Goal: Task Accomplishment & Management: Use online tool/utility

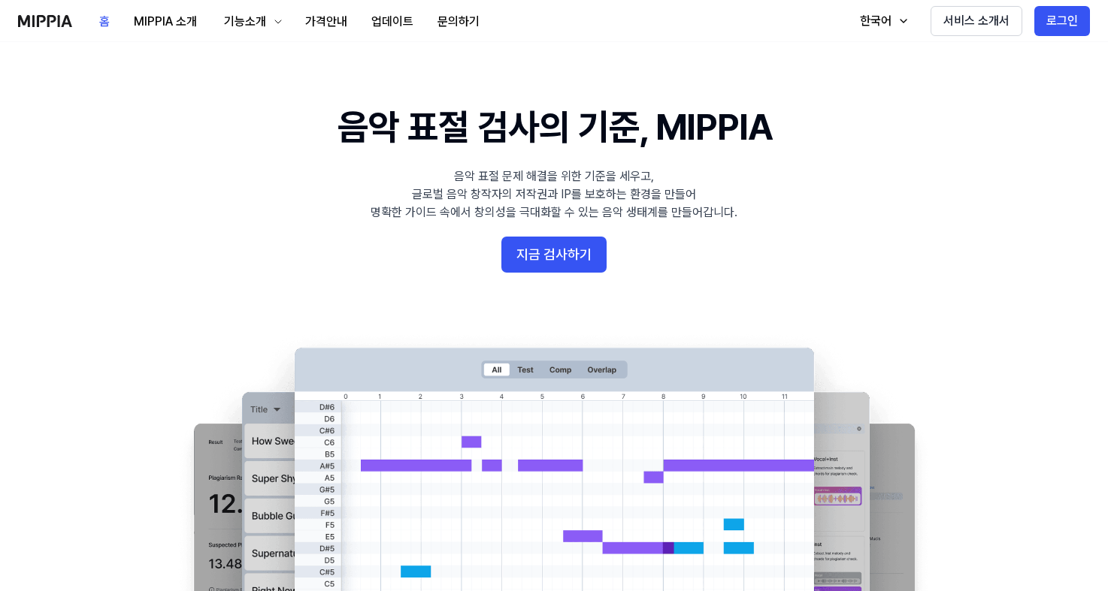
click at [1060, 23] on button "로그인" at bounding box center [1062, 21] width 56 height 30
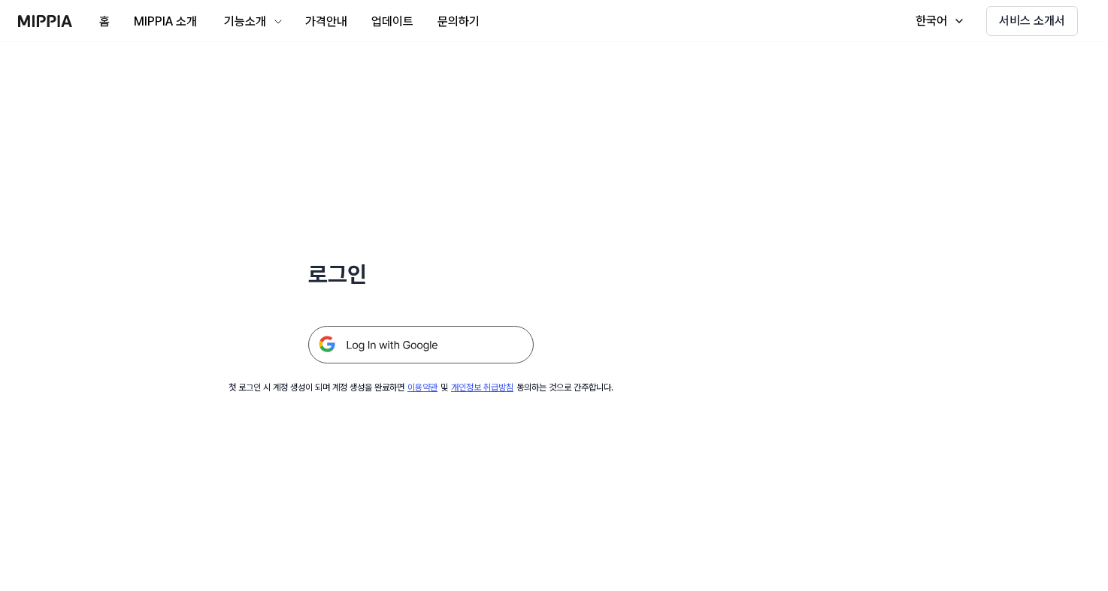
click at [415, 334] on img at bounding box center [420, 345] width 225 height 38
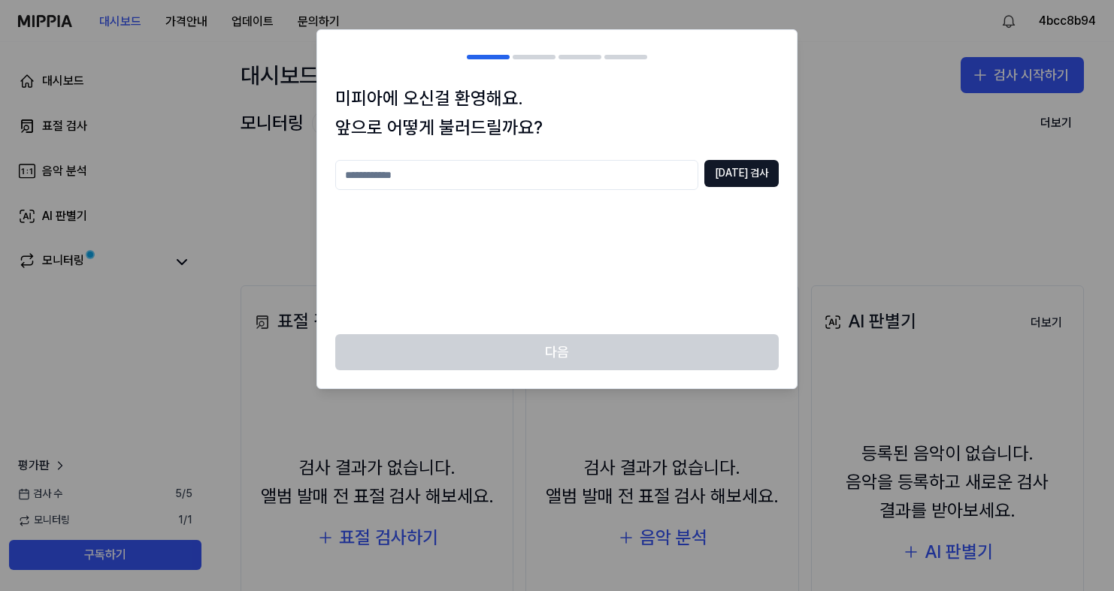
click at [678, 182] on input "text" at bounding box center [516, 175] width 363 height 30
type input "********"
click at [730, 177] on button "중복 검사" at bounding box center [741, 173] width 74 height 27
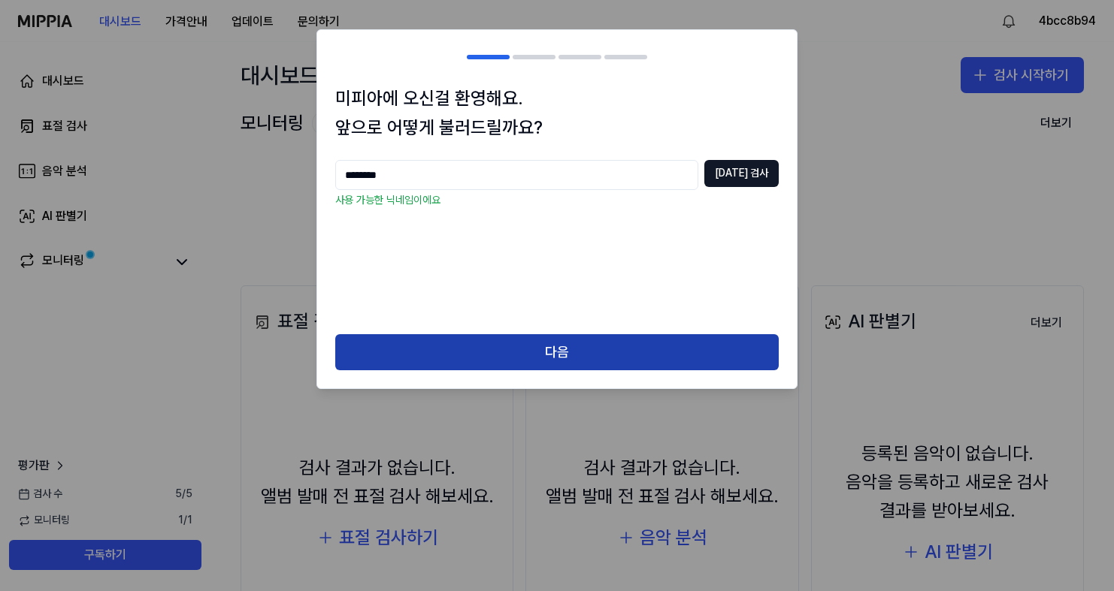
click at [574, 356] on button "다음" at bounding box center [556, 352] width 443 height 36
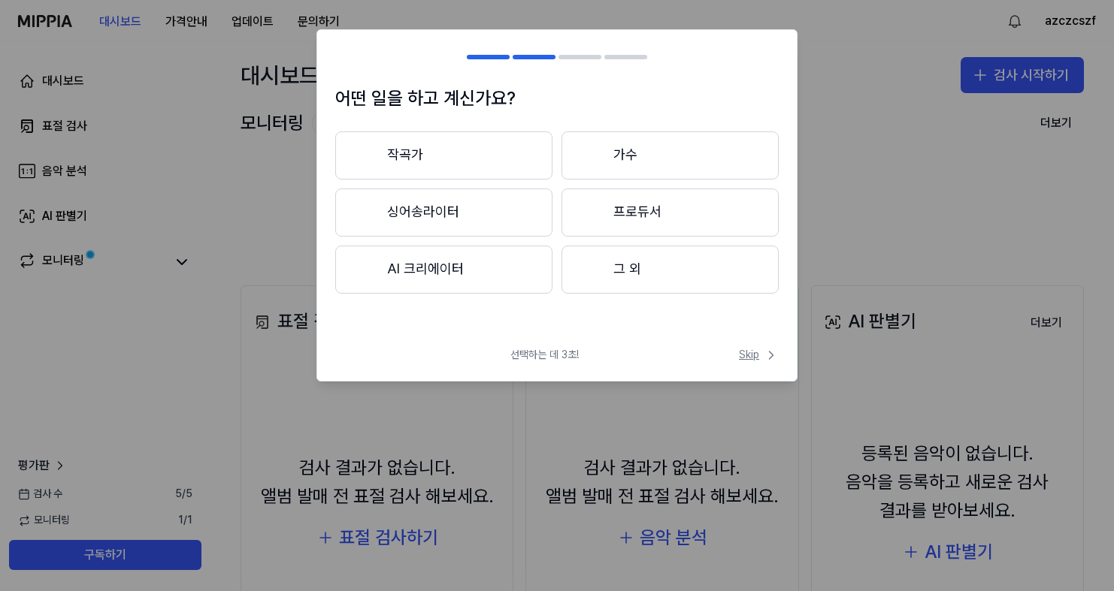
click at [765, 354] on icon at bounding box center [771, 355] width 15 height 15
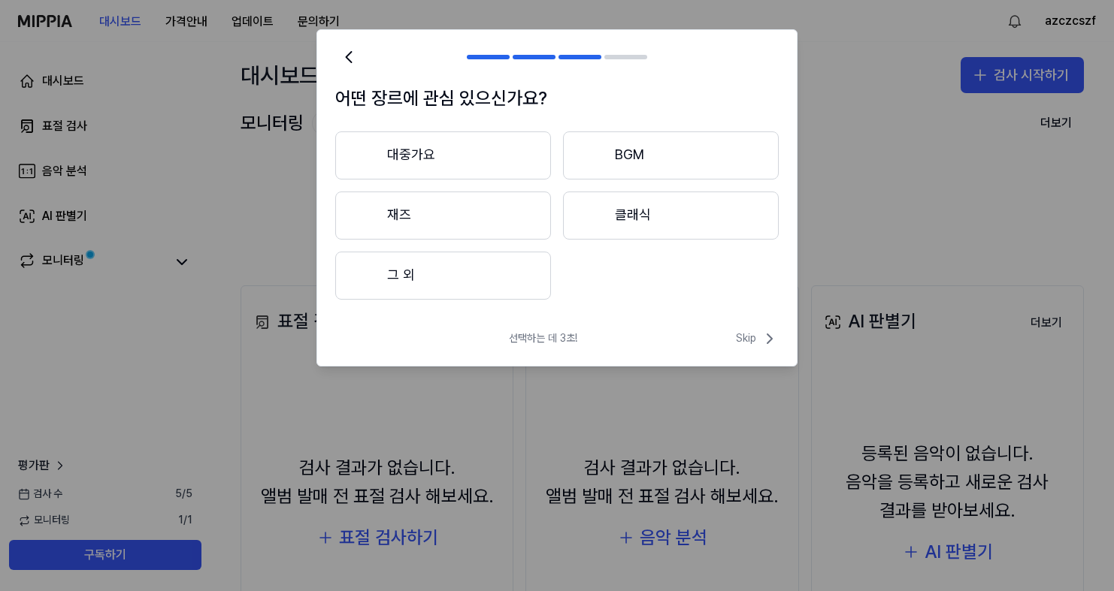
click at [764, 351] on div "선택하는 데 3초! Skip" at bounding box center [556, 348] width 479 height 36
click at [745, 331] on span "Skip" at bounding box center [757, 339] width 43 height 18
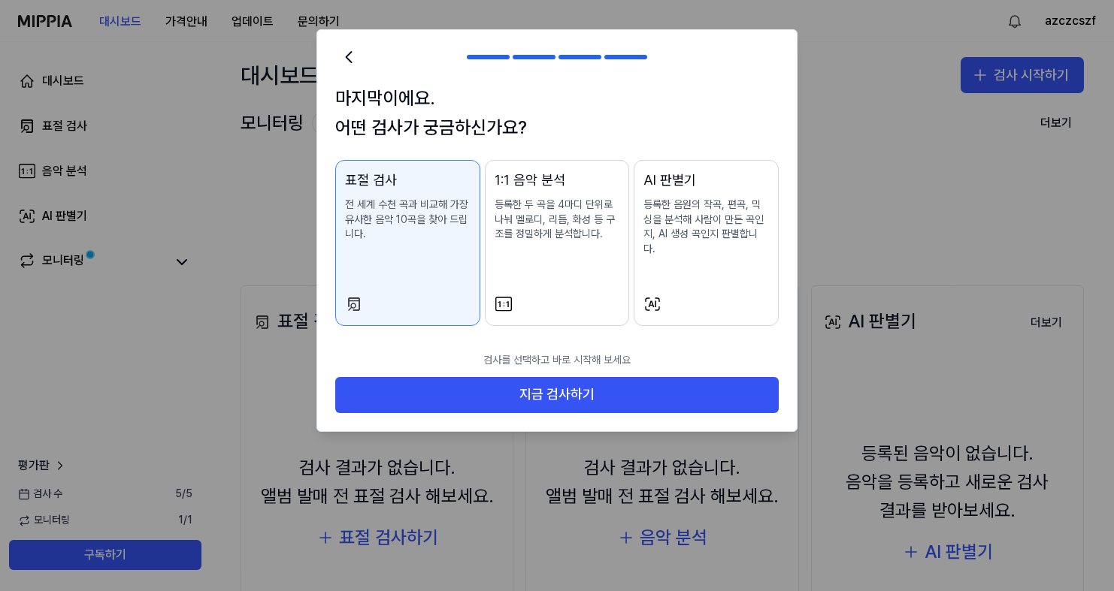
click at [694, 168] on button "AI 판별기 등록한 음원의 작곡, 편곡, 믹싱을 분석해 사람이 만든 곡인지, AI 생성 곡인지 판별합니다." at bounding box center [706, 243] width 145 height 166
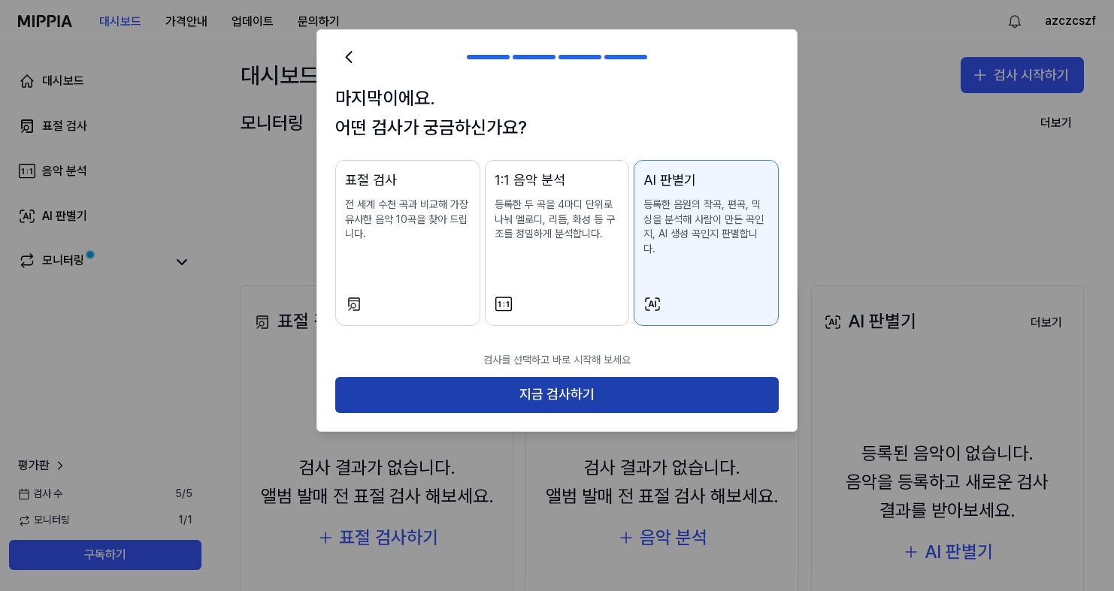
click at [630, 388] on button "지금 검사하기" at bounding box center [556, 395] width 443 height 36
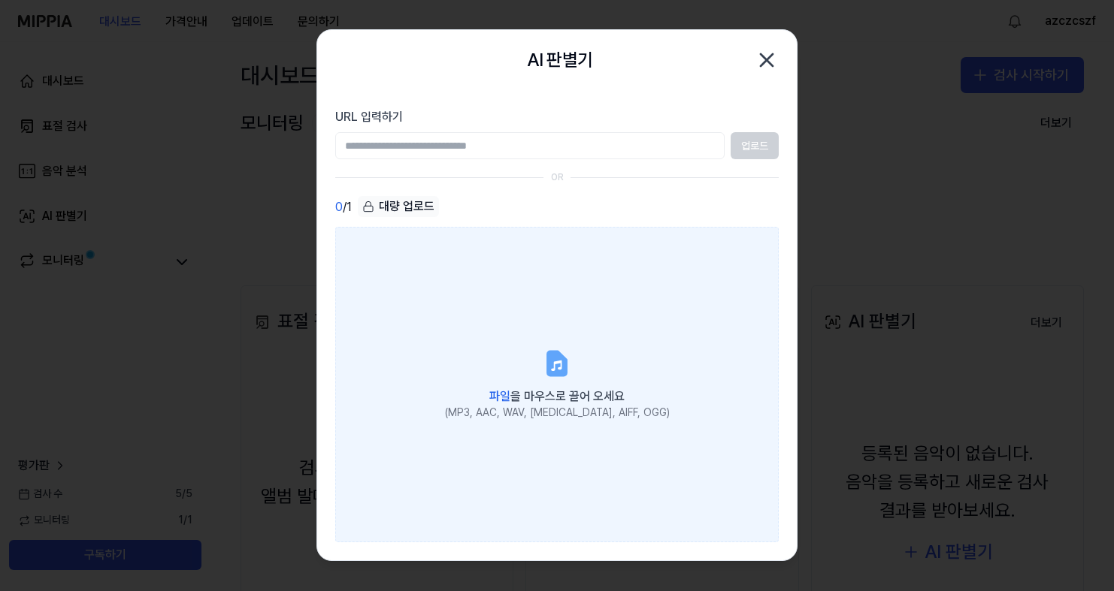
click at [527, 369] on label "파일 을 마우스로 끌어 오세요 (MP3, AAC, WAV, FLAC, AIFF, OGG)" at bounding box center [556, 385] width 443 height 316
click at [0, 0] on input "파일 을 마우스로 끌어 오세요 (MP3, AAC, WAV, FLAC, AIFF, OGG)" at bounding box center [0, 0] width 0 height 0
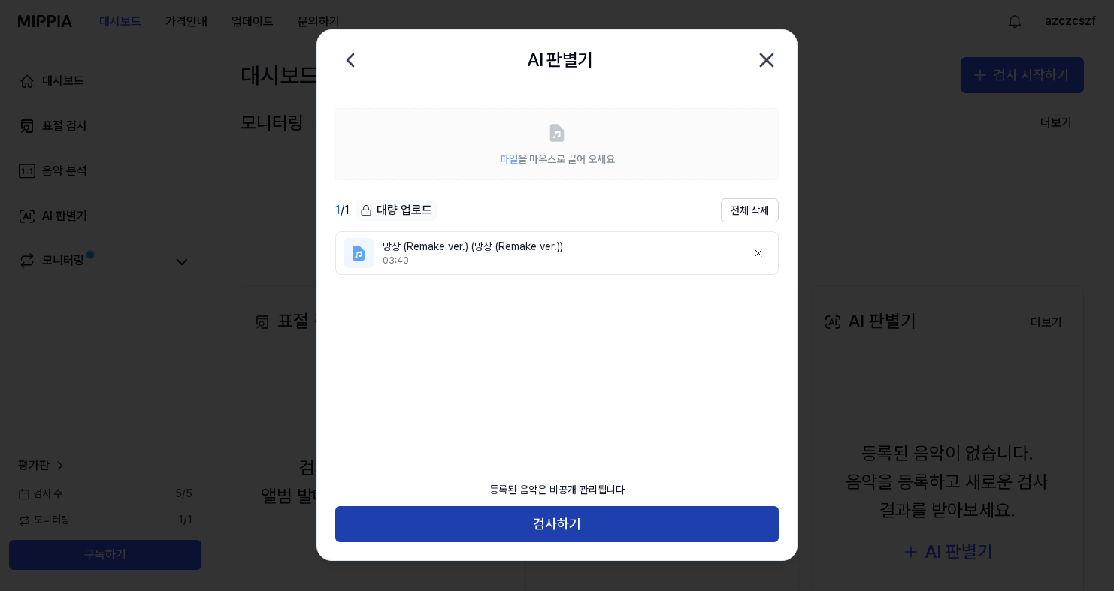
click at [392, 519] on button "검사하기" at bounding box center [556, 525] width 443 height 36
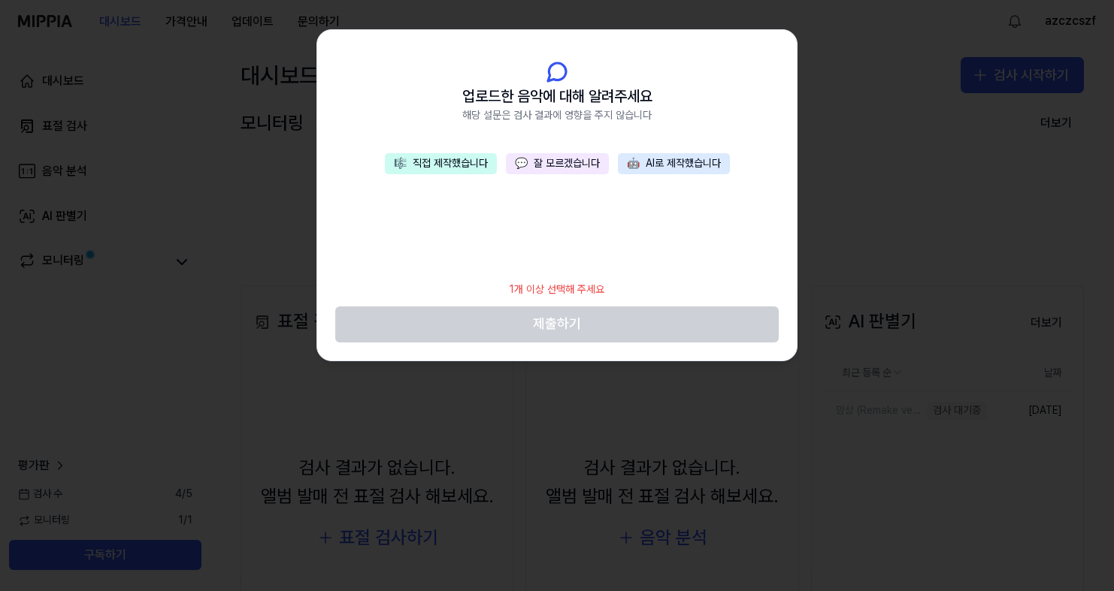
click at [475, 154] on button "🎼 직접 제작했습니다" at bounding box center [441, 163] width 112 height 21
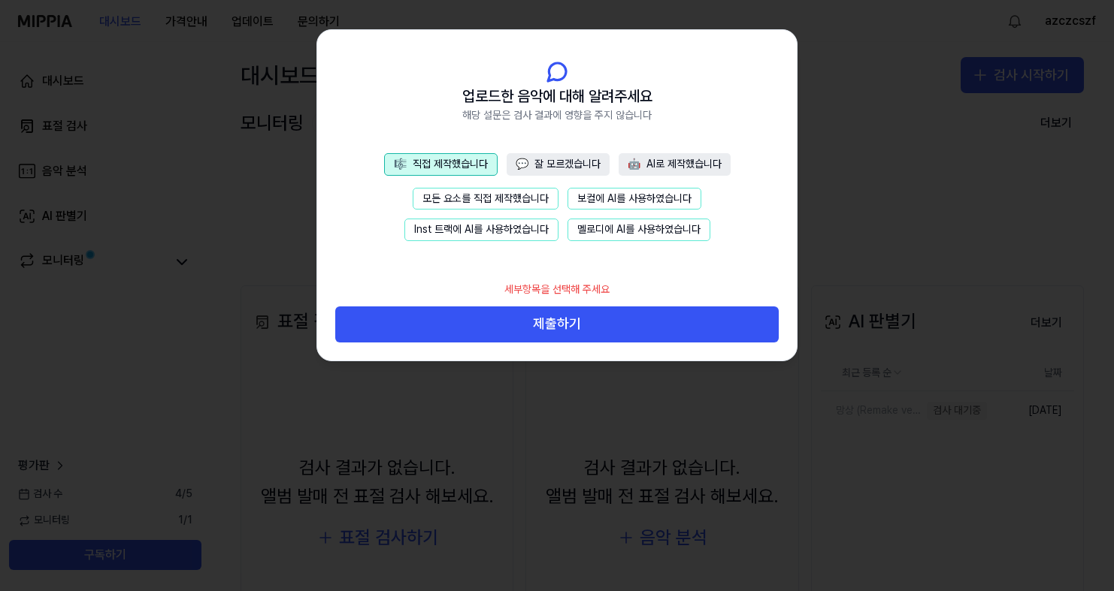
click at [660, 195] on button "보컬에 AI를 사용하였습니다" at bounding box center [634, 199] width 134 height 23
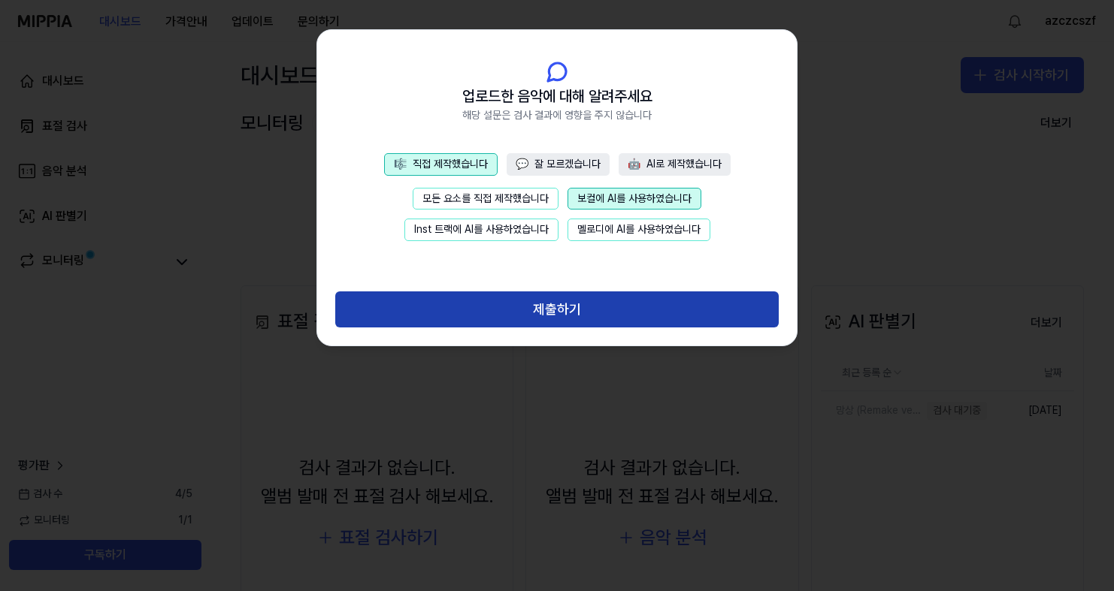
click at [528, 325] on button "제출하기" at bounding box center [556, 310] width 443 height 36
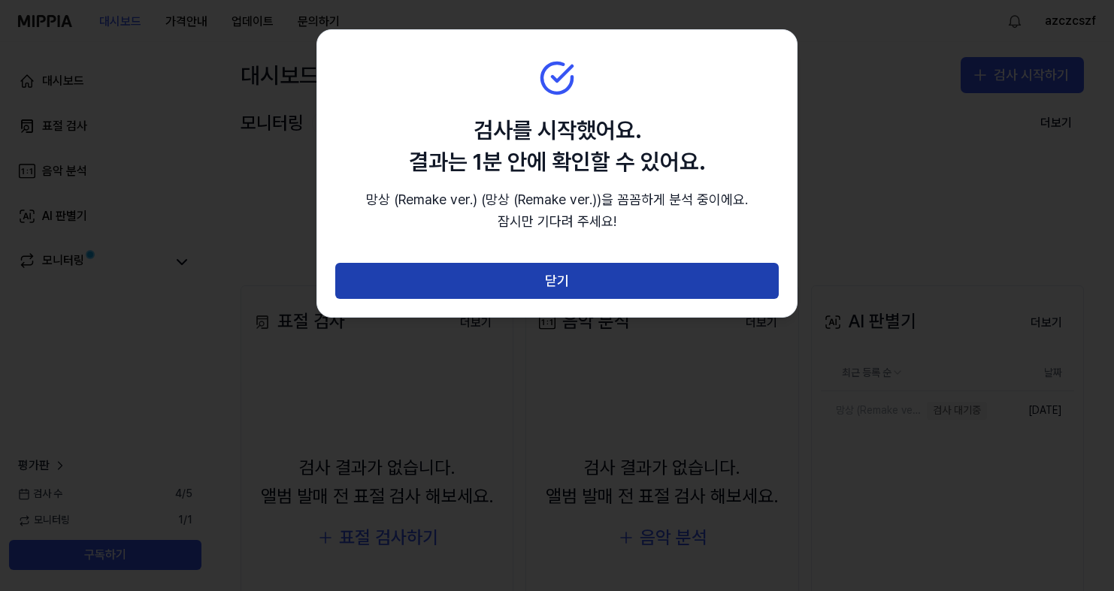
click at [582, 278] on button "닫기" at bounding box center [556, 281] width 443 height 36
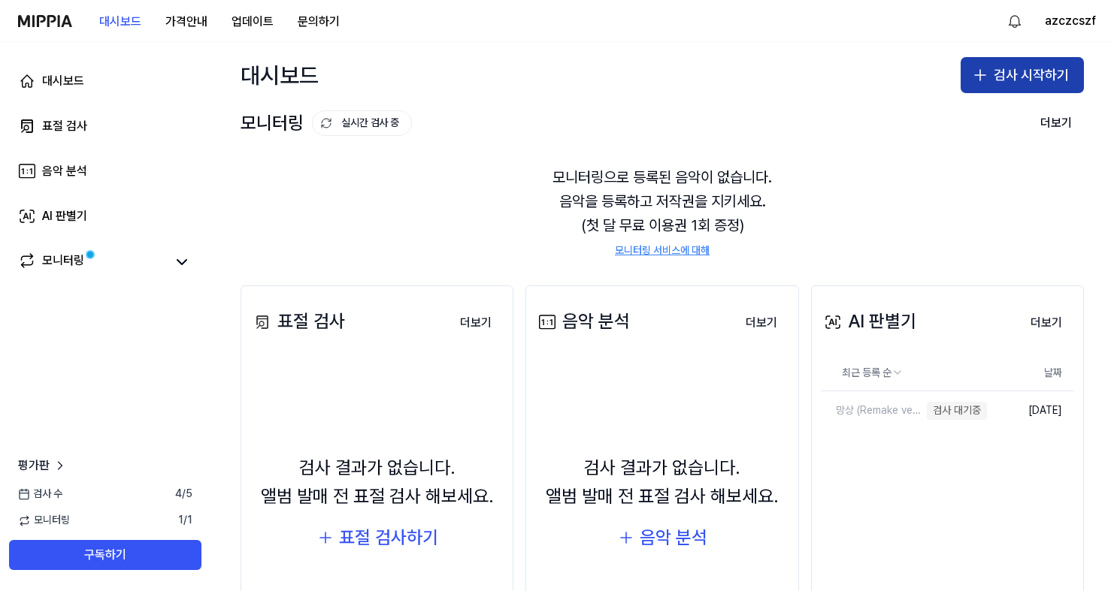
click at [1036, 77] on button "검사 시작하기" at bounding box center [1021, 75] width 123 height 36
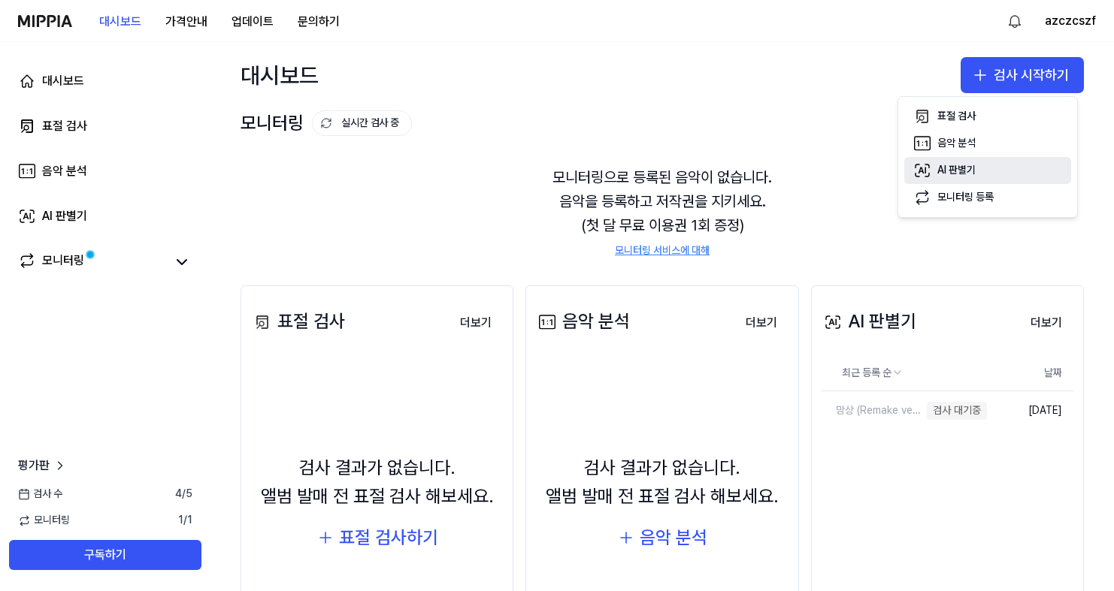
click at [969, 172] on div "AI 판별기" at bounding box center [956, 170] width 38 height 15
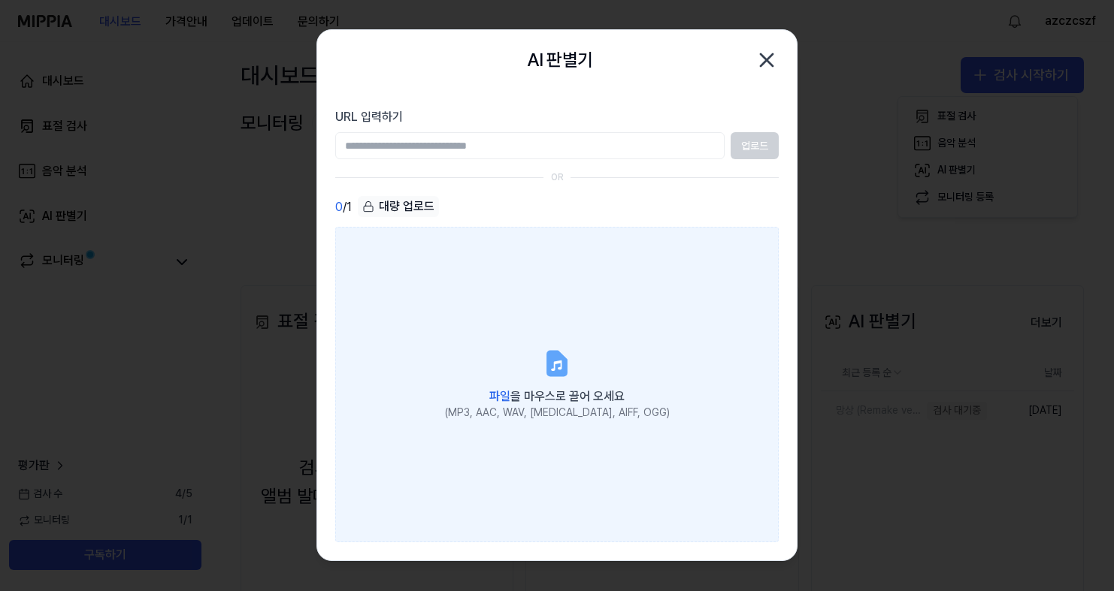
click at [543, 271] on label "파일 을 마우스로 끌어 오세요 (MP3, AAC, WAV, FLAC, AIFF, OGG)" at bounding box center [556, 385] width 443 height 316
click at [0, 0] on input "파일 을 마우스로 끌어 오세요 (MP3, AAC, WAV, FLAC, AIFF, OGG)" at bounding box center [0, 0] width 0 height 0
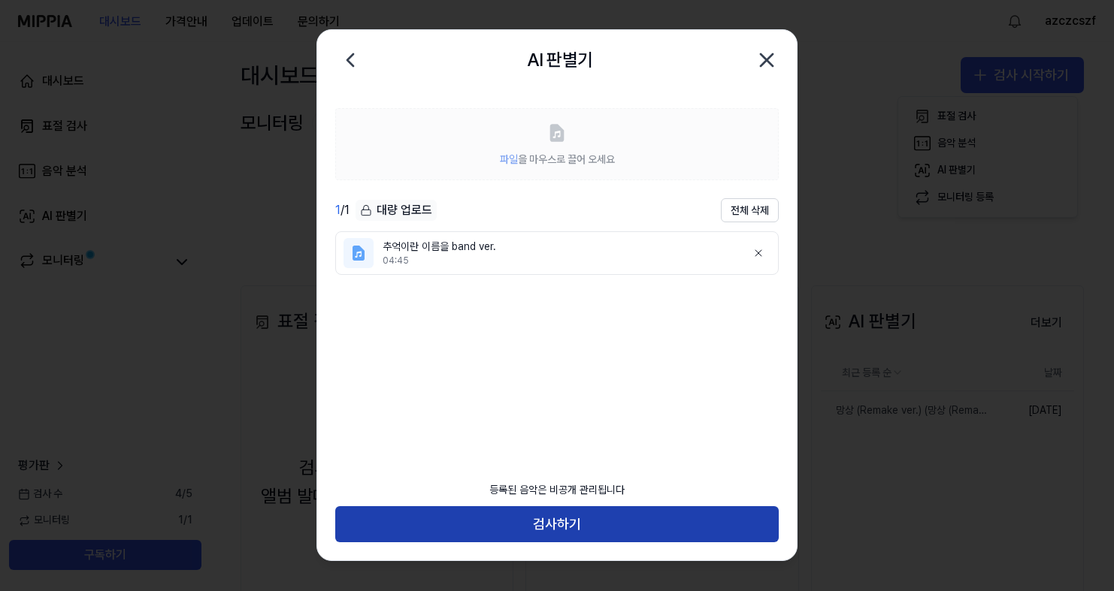
click at [446, 533] on button "검사하기" at bounding box center [556, 525] width 443 height 36
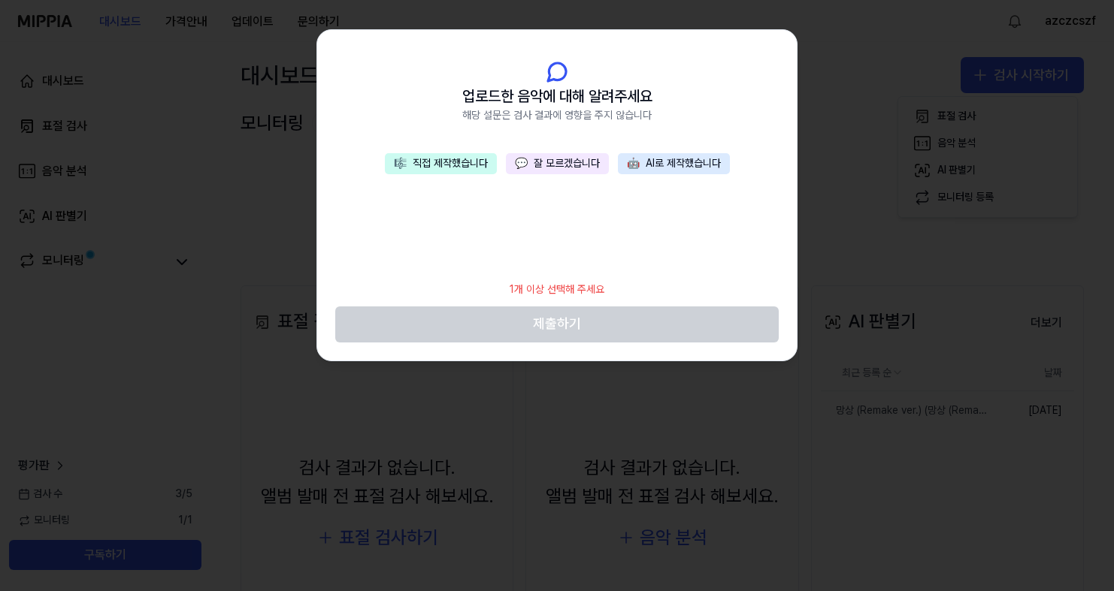
click at [461, 148] on header "업로드한 음악에 대해 알려주세요 해당 설문은 검사 결과에 영향을 주지 않습니다" at bounding box center [556, 91] width 479 height 123
click at [462, 158] on button "🎼 직접 제작했습니다" at bounding box center [441, 163] width 112 height 21
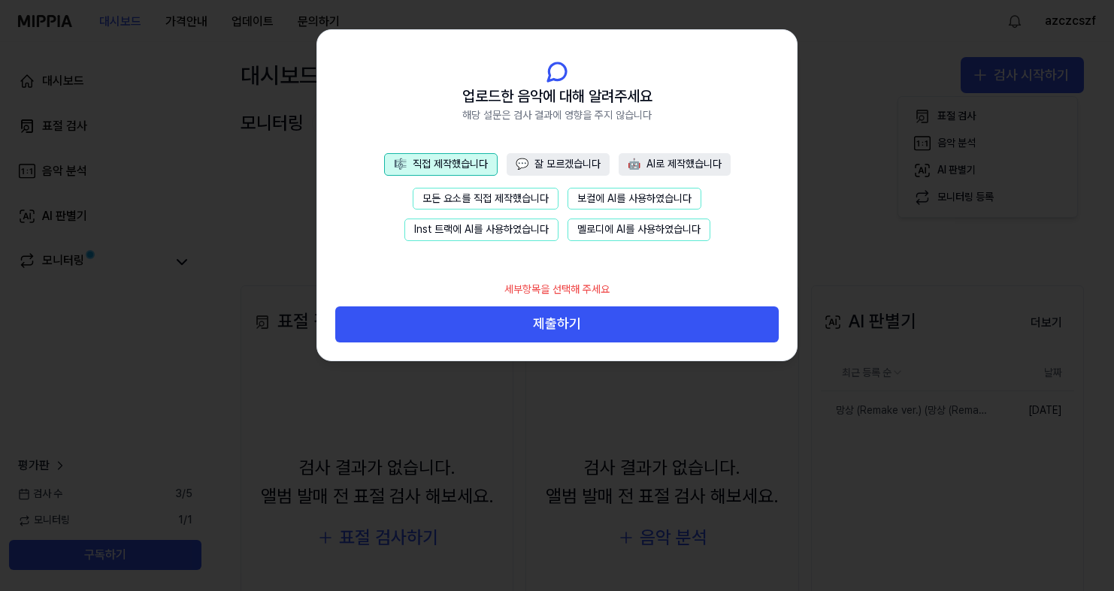
click at [631, 196] on button "보컬에 AI를 사용하였습니다" at bounding box center [634, 199] width 134 height 23
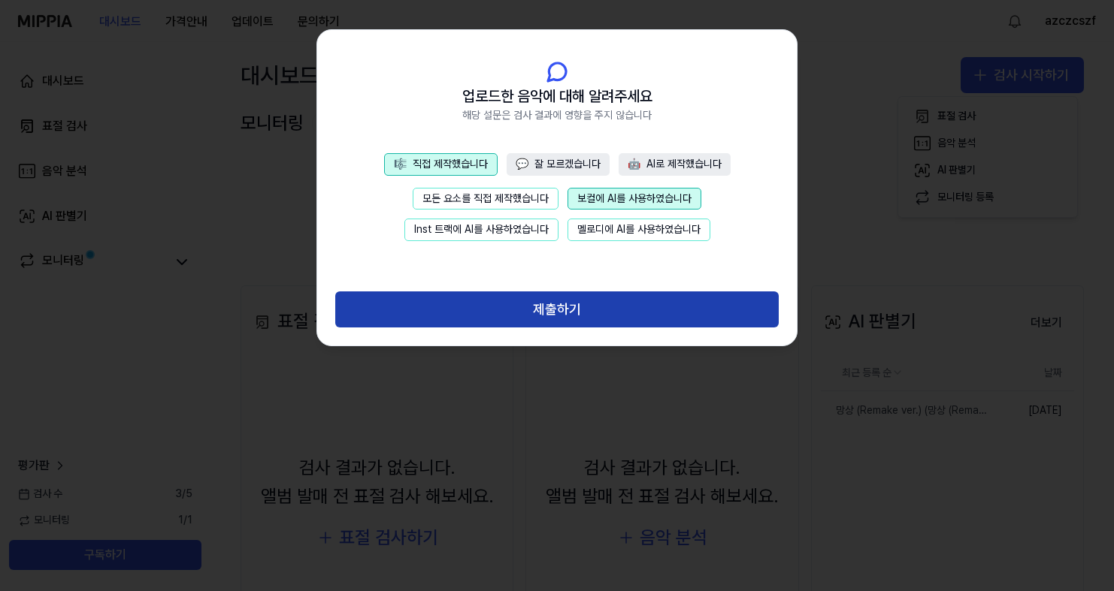
click at [586, 304] on button "제출하기" at bounding box center [556, 310] width 443 height 36
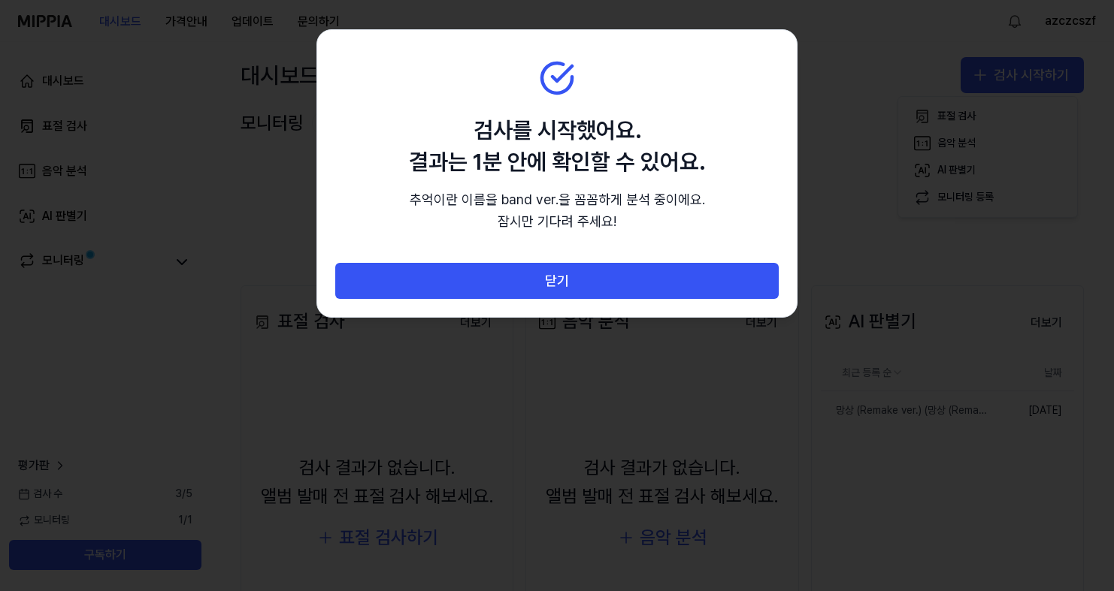
click at [603, 252] on section "검사를 시작했어요. 결과는 1분 안에 확인할 수 있어요. 추억이란 이름을 band ver. 을 꼼꼼하게 분석 중이에요. 잠시만 기다려 주세요!" at bounding box center [556, 146] width 479 height 233
click at [605, 259] on section "검사를 시작했어요. 결과는 1분 안에 확인할 수 있어요. 추억이란 이름을 band ver. 을 꼼꼼하게 분석 중이에요. 잠시만 기다려 주세요!" at bounding box center [556, 146] width 479 height 233
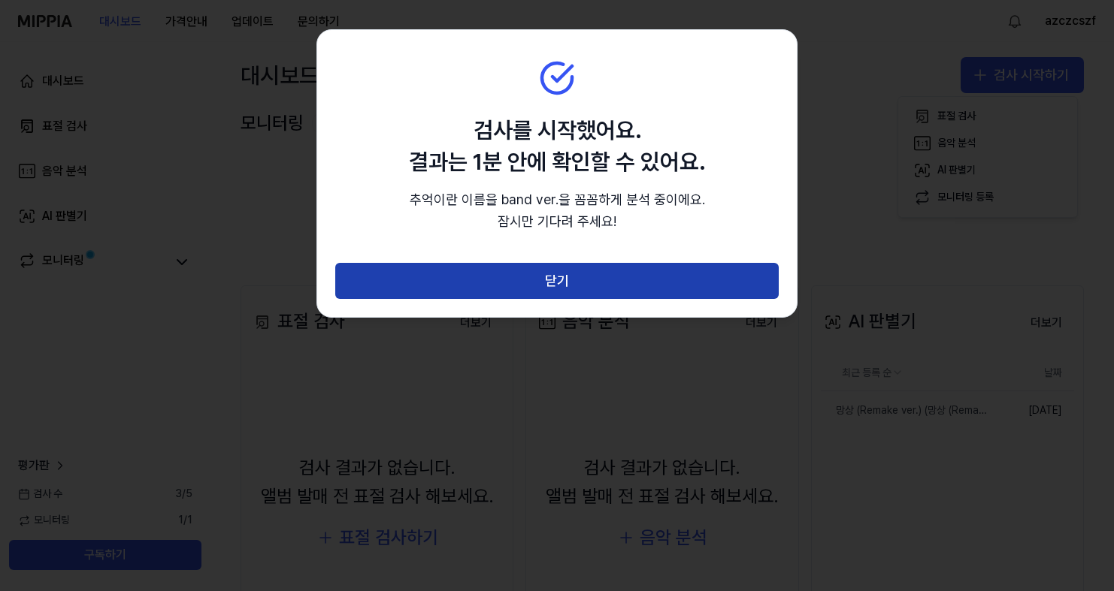
click at [605, 272] on button "닫기" at bounding box center [556, 281] width 443 height 36
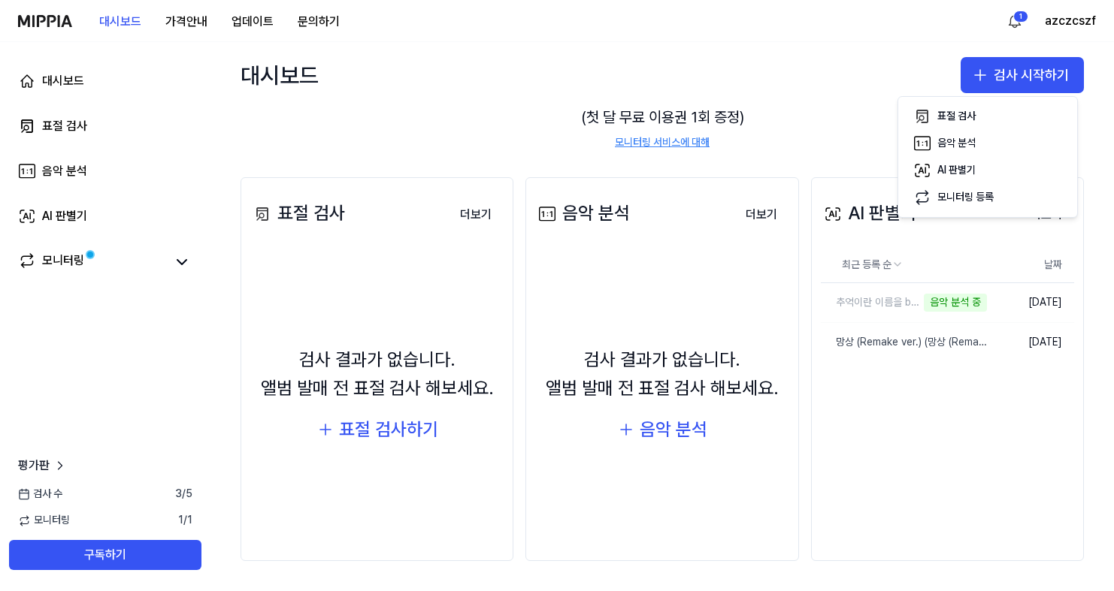
scroll to position [108, 0]
click at [897, 339] on div "망상 (Remake ver.) (망상 (Remake ver.))" at bounding box center [875, 342] width 109 height 15
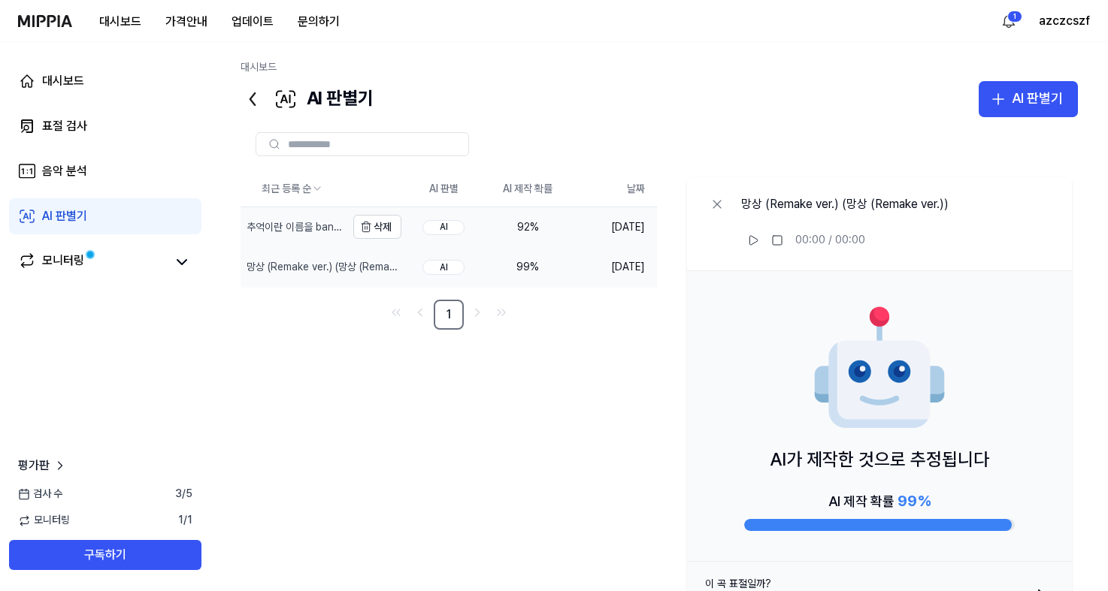
click at [328, 222] on div "추억이란 이름을 band ver." at bounding box center [295, 227] width 96 height 15
click at [160, 248] on div "모니터링" at bounding box center [105, 261] width 192 height 36
click at [162, 265] on link "모니터링" at bounding box center [91, 262] width 147 height 21
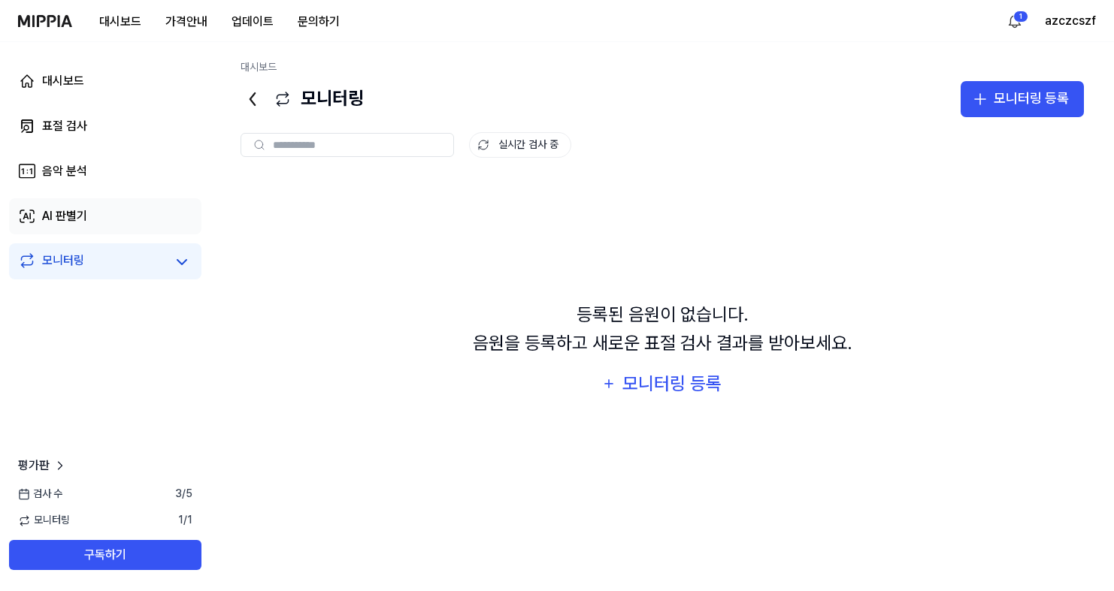
click at [99, 219] on link "AI 판별기" at bounding box center [105, 216] width 192 height 36
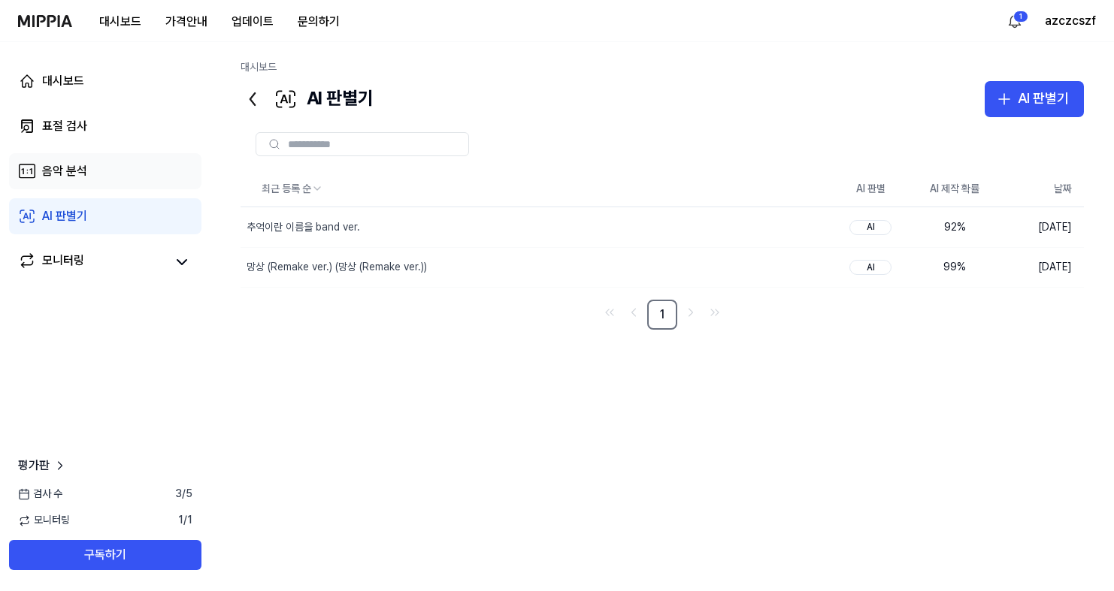
click at [111, 168] on link "음악 분석" at bounding box center [105, 171] width 192 height 36
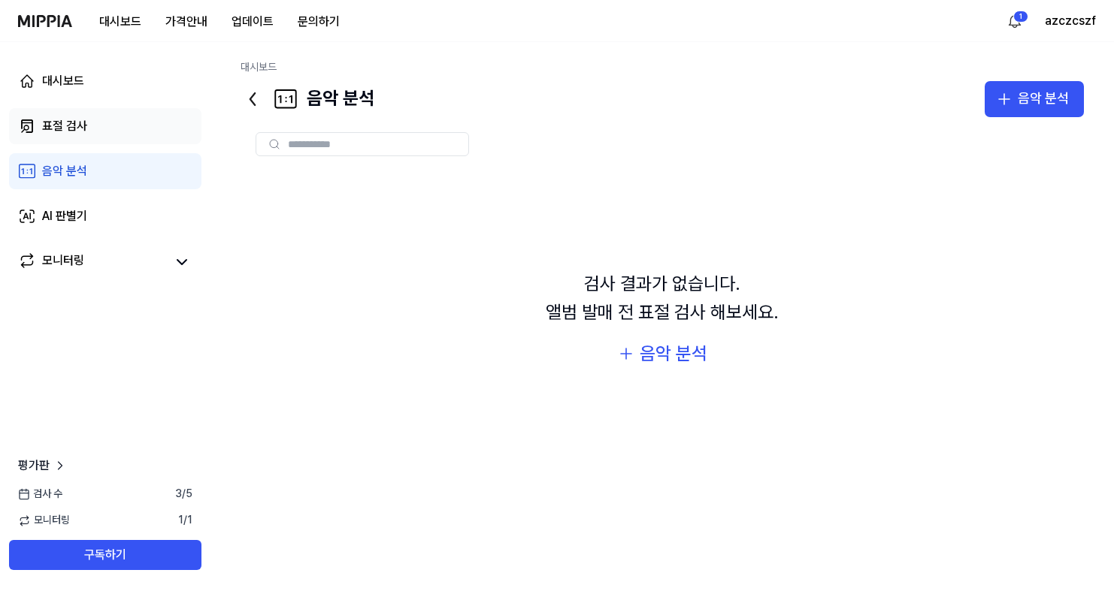
click at [110, 135] on link "표절 검사" at bounding box center [105, 126] width 192 height 36
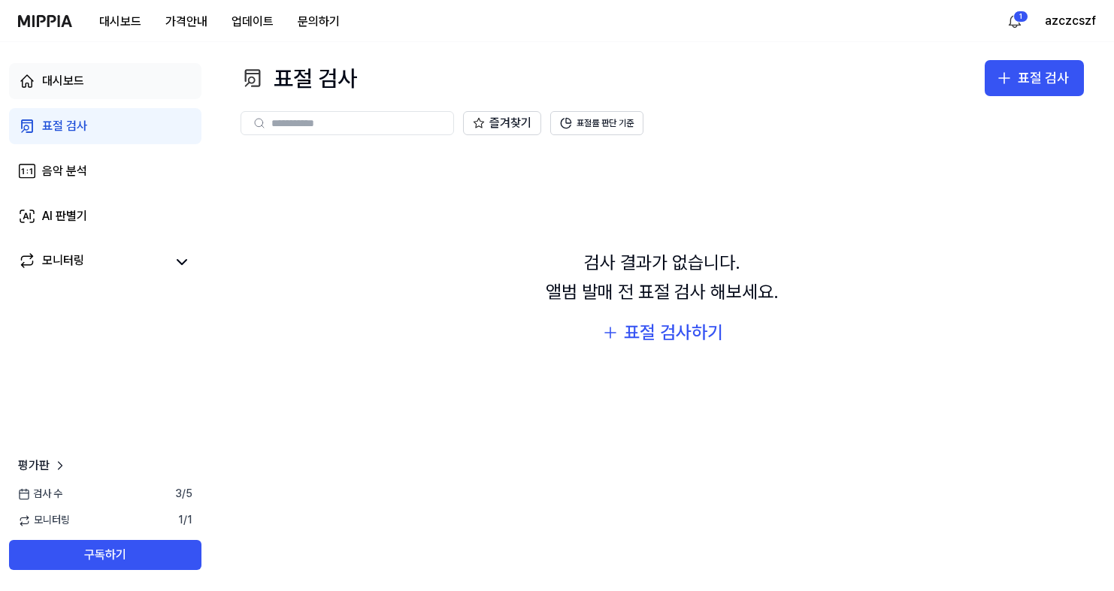
click at [108, 84] on link "대시보드" at bounding box center [105, 81] width 192 height 36
